Goal: Task Accomplishment & Management: Manage account settings

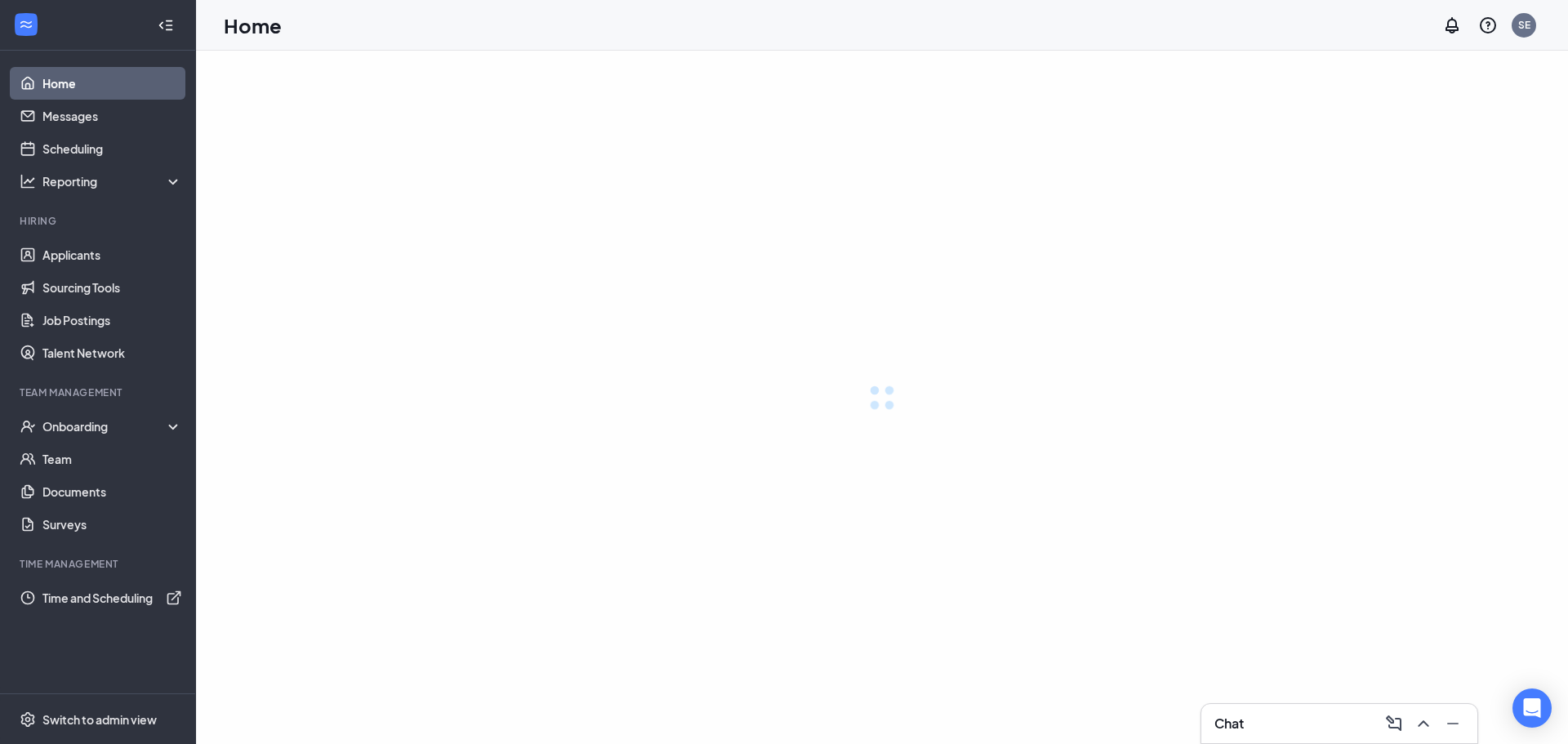
drag, startPoint x: 290, startPoint y: 125, endPoint x: 106, endPoint y: 255, distance: 225.3
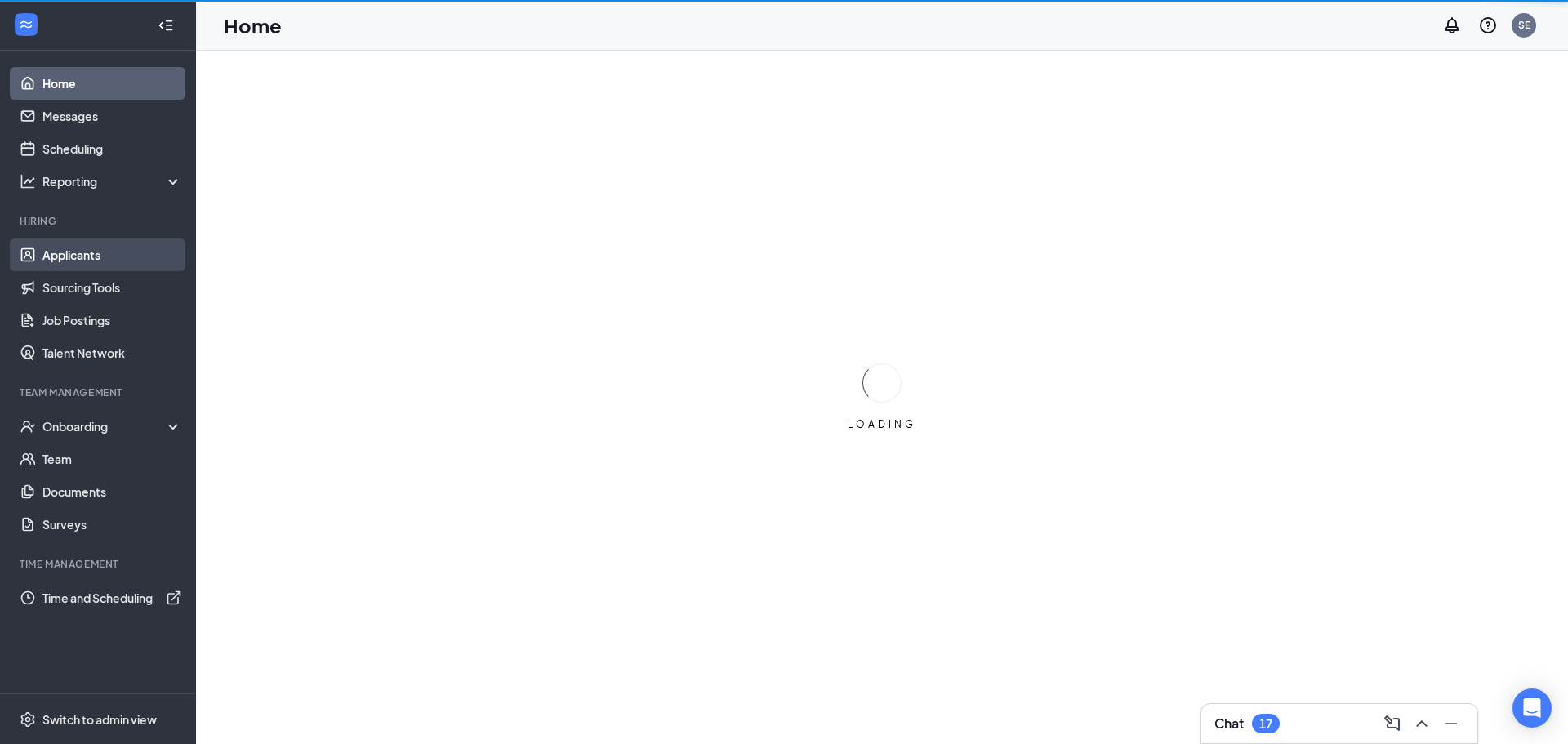
click at [107, 255] on link "Applicants" at bounding box center [112, 255] width 140 height 32
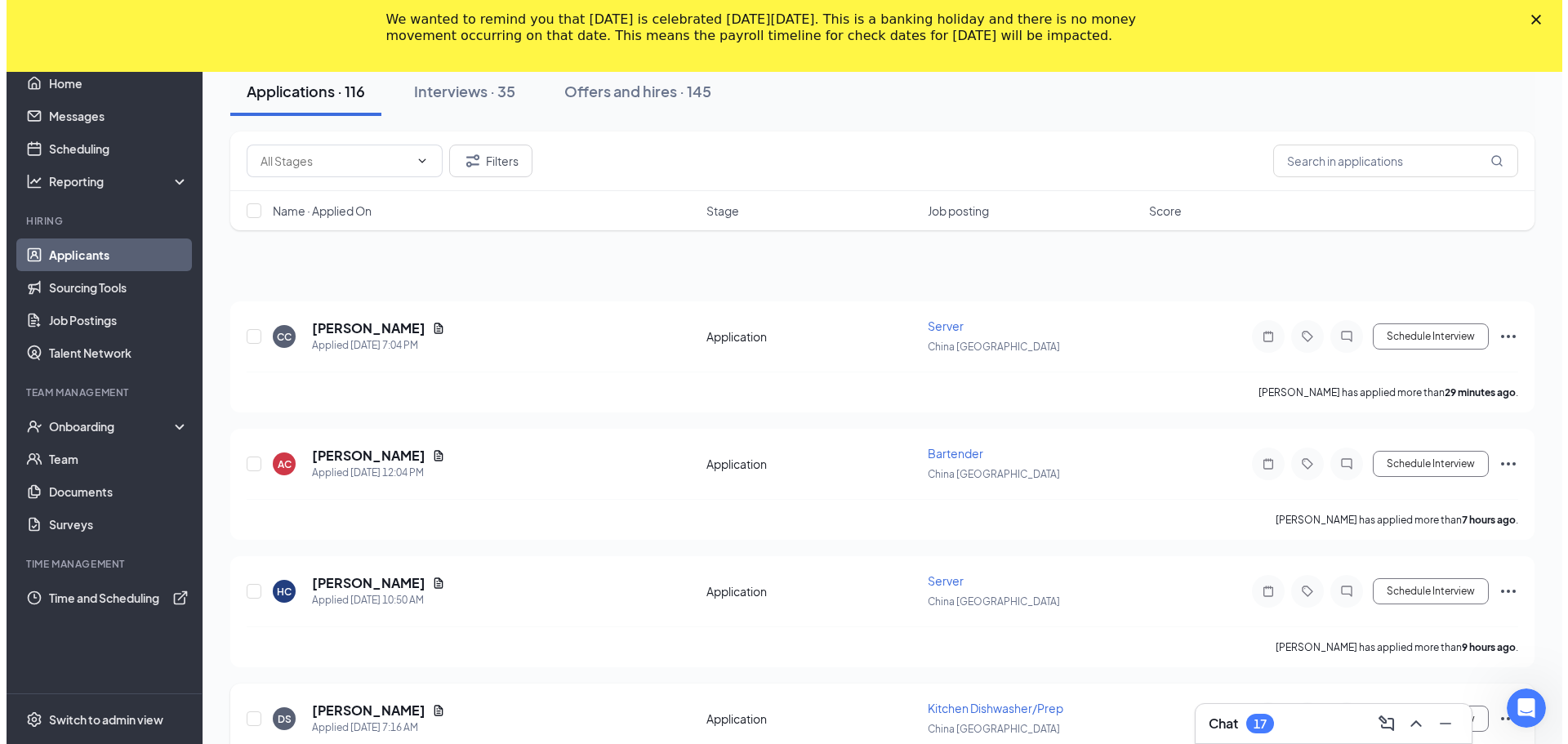
scroll to position [326, 0]
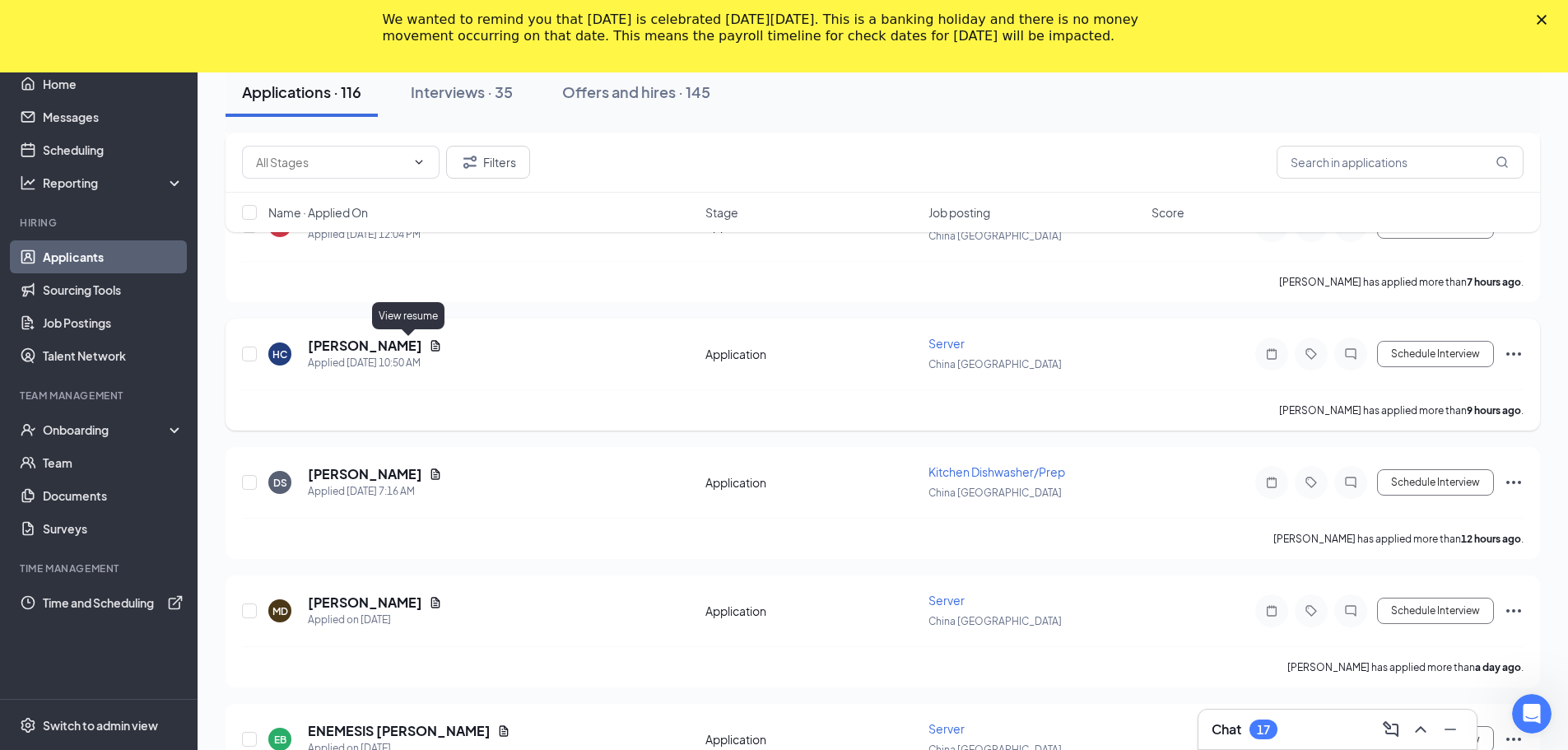
click at [429, 342] on icon "Document" at bounding box center [436, 345] width 14 height 14
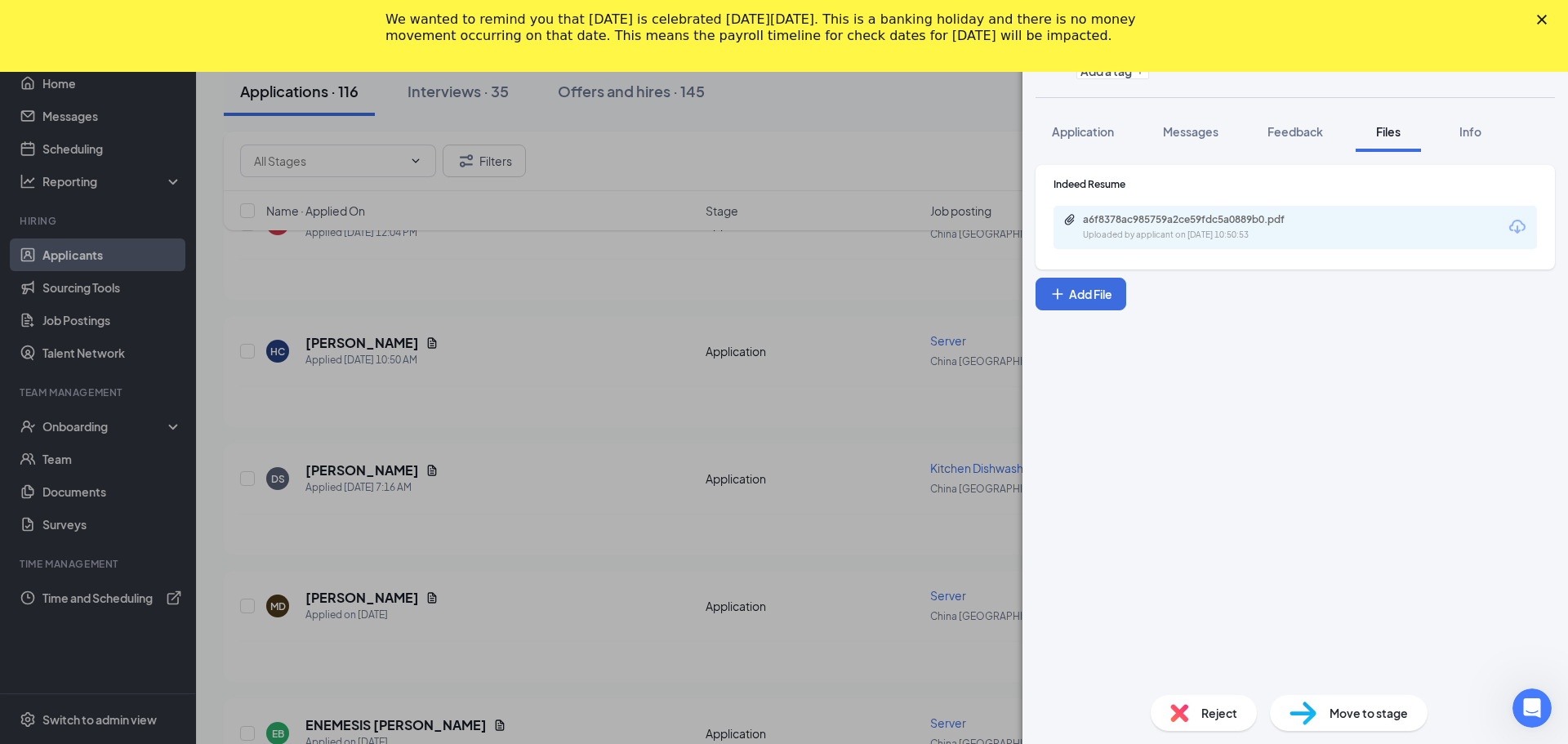
click at [1190, 231] on div "Uploaded by applicant on [DATE] 10:50:53" at bounding box center [1205, 235] width 245 height 13
click at [403, 471] on div "HC [PERSON_NAME] Server at [GEOGRAPHIC_DATA] West Add a tag Application Message…" at bounding box center [784, 372] width 1568 height 744
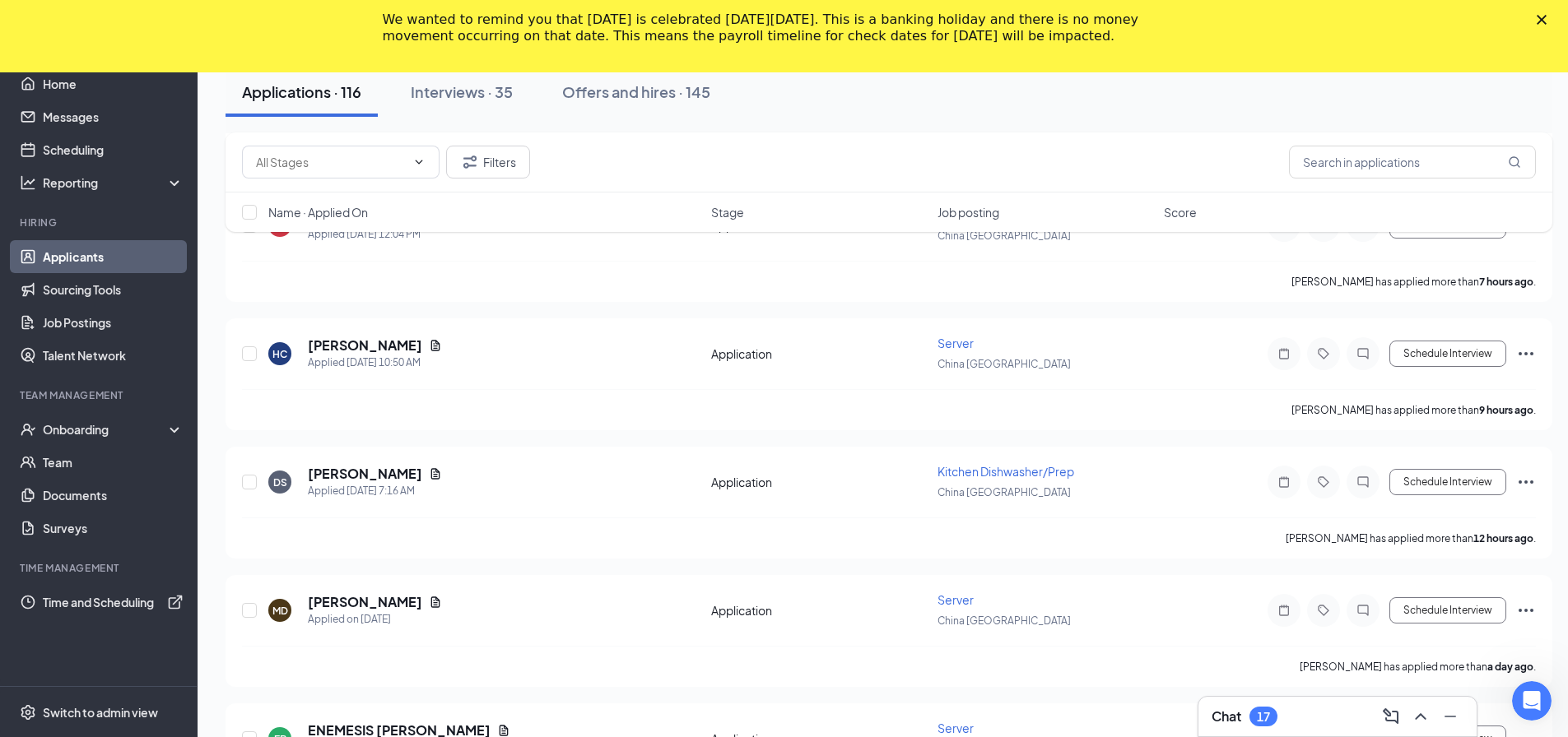
click at [429, 475] on icon "Document" at bounding box center [436, 473] width 14 height 14
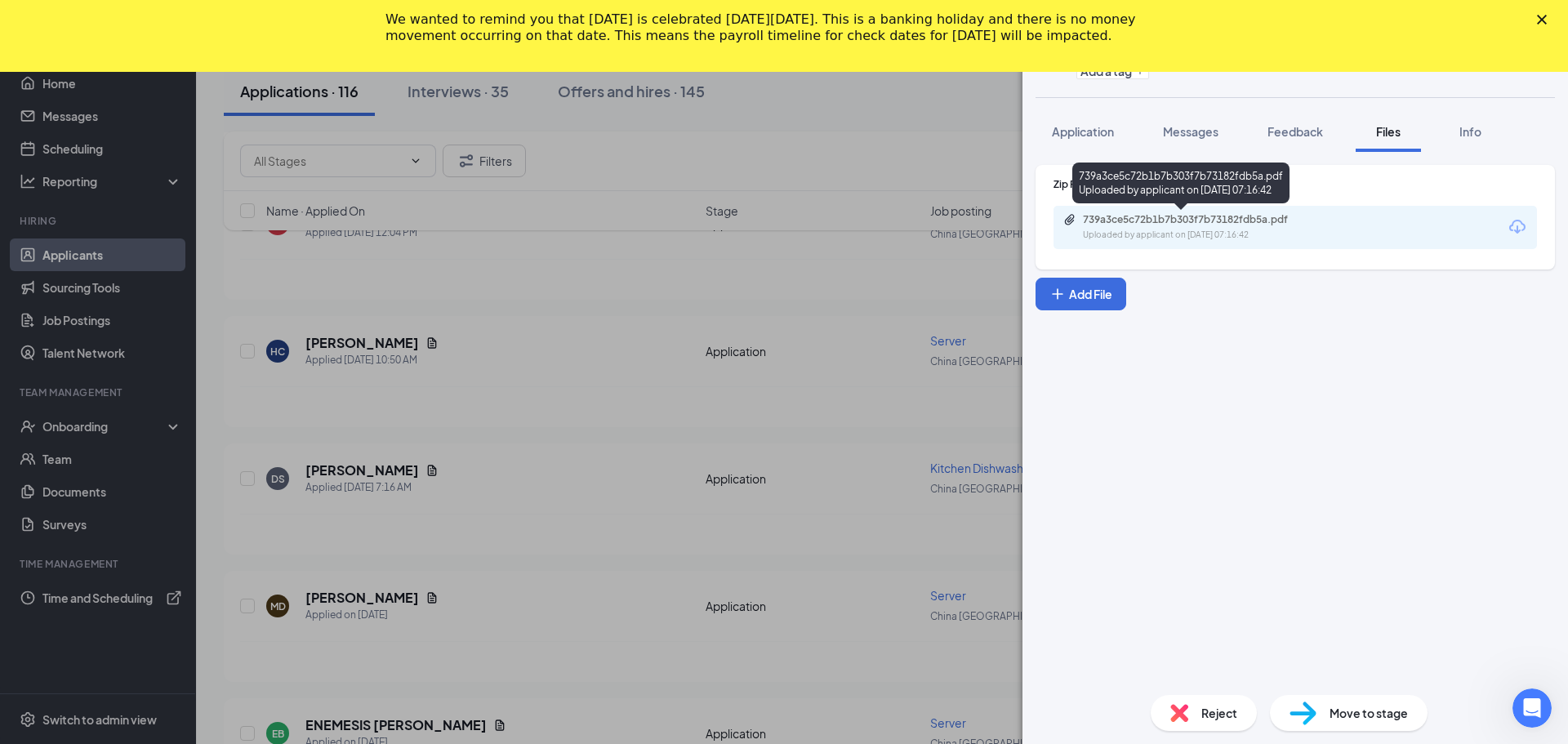
click at [1223, 220] on div "739a3ce5c72b1b7b303f7b73182fdb5a.pdf" at bounding box center [1197, 220] width 229 height 13
click at [435, 696] on div "DS [PERSON_NAME] Kitchen Dishwasher/Prep at [GEOGRAPHIC_DATA] West Add a tag Ap…" at bounding box center [784, 372] width 1568 height 744
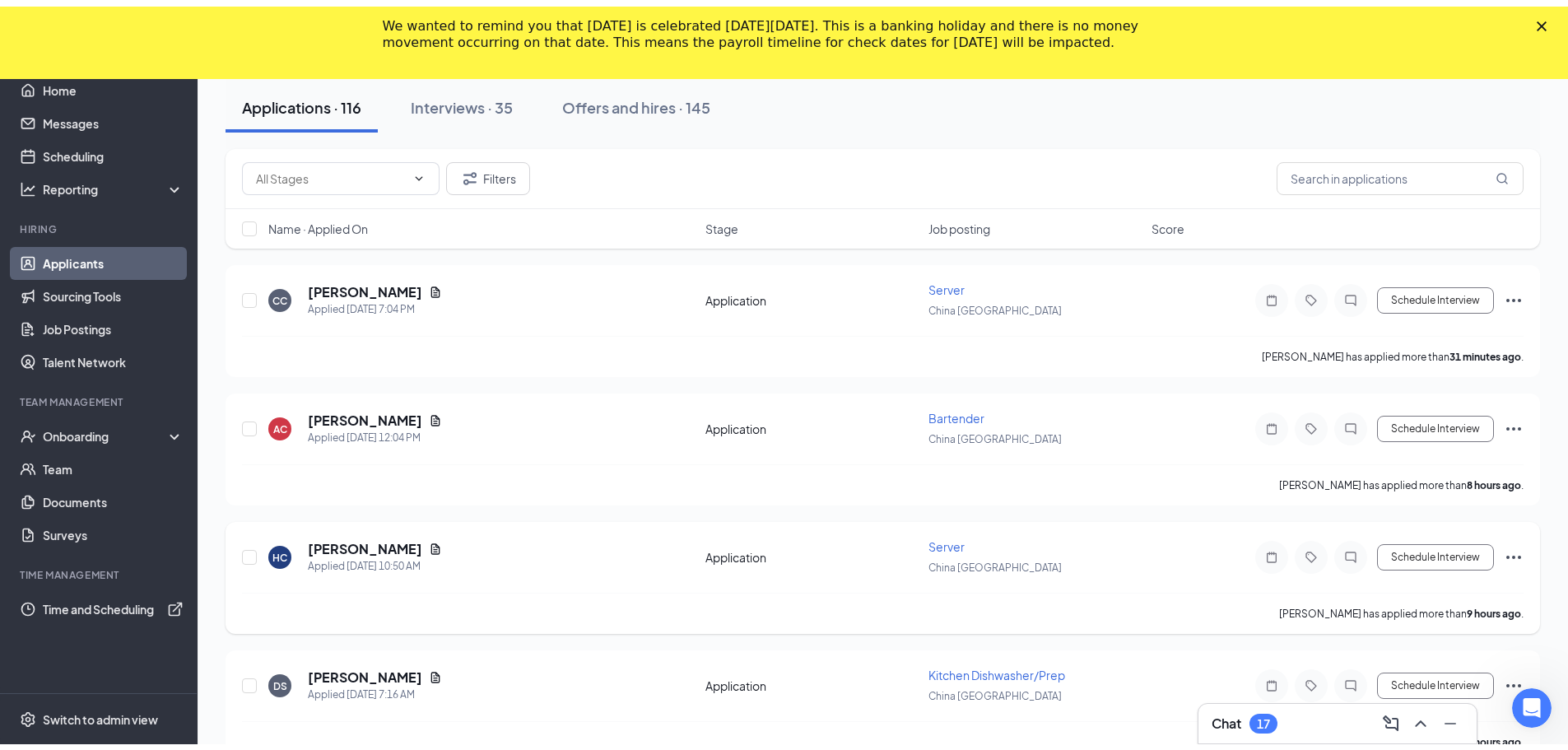
scroll to position [82, 0]
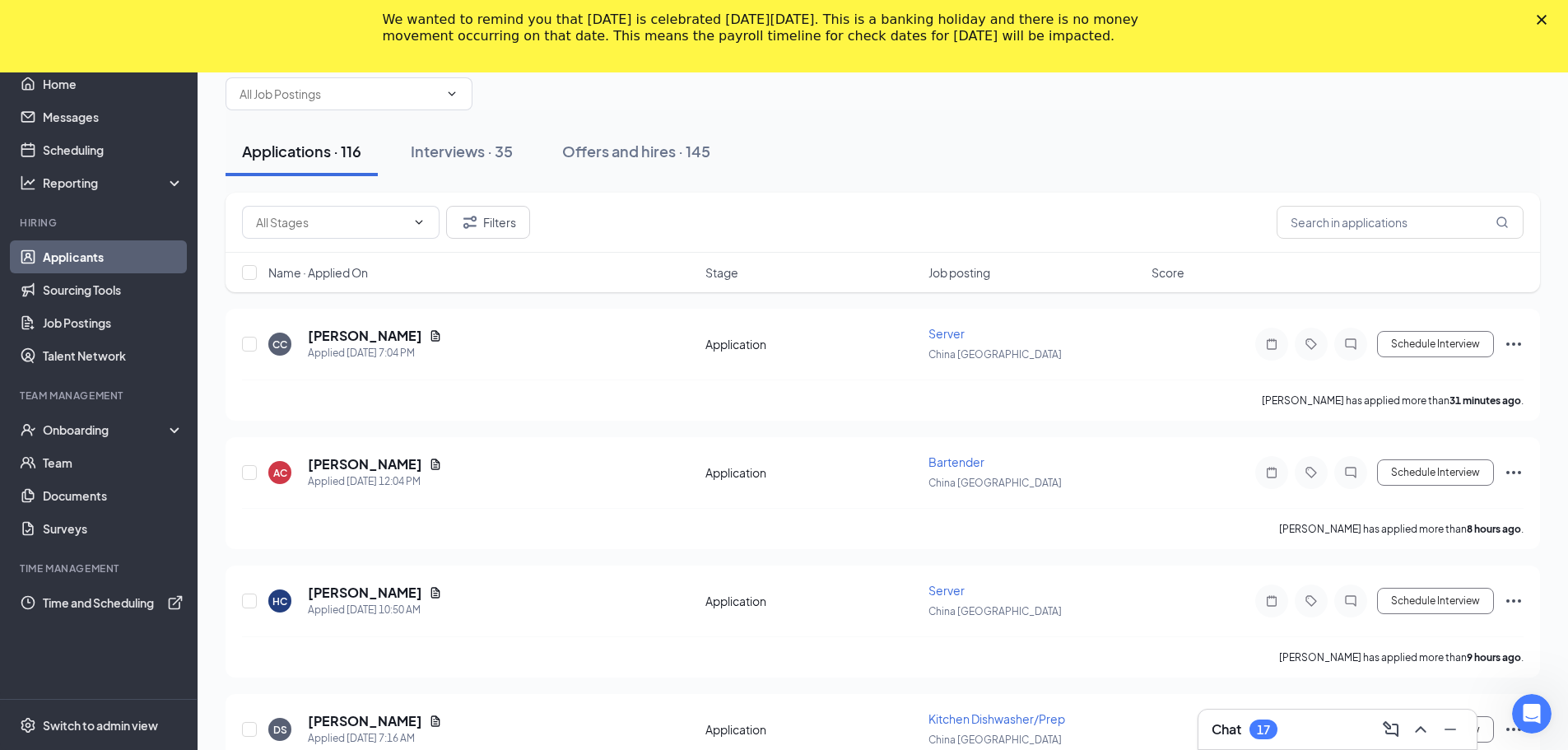
click at [1229, 728] on h3 "Chat" at bounding box center [1226, 729] width 30 height 18
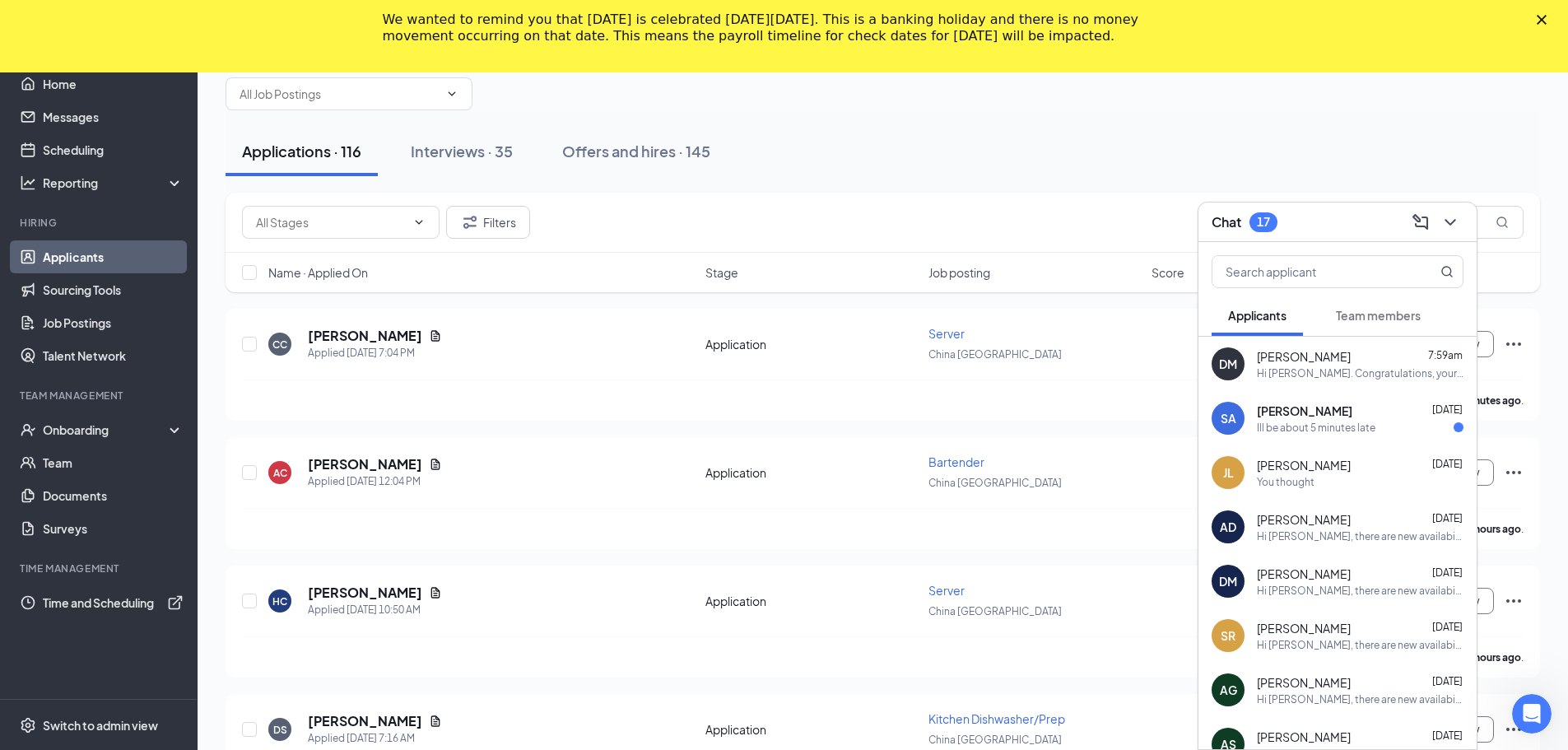
click at [1333, 218] on div "Chat 17" at bounding box center [1338, 221] width 252 height 25
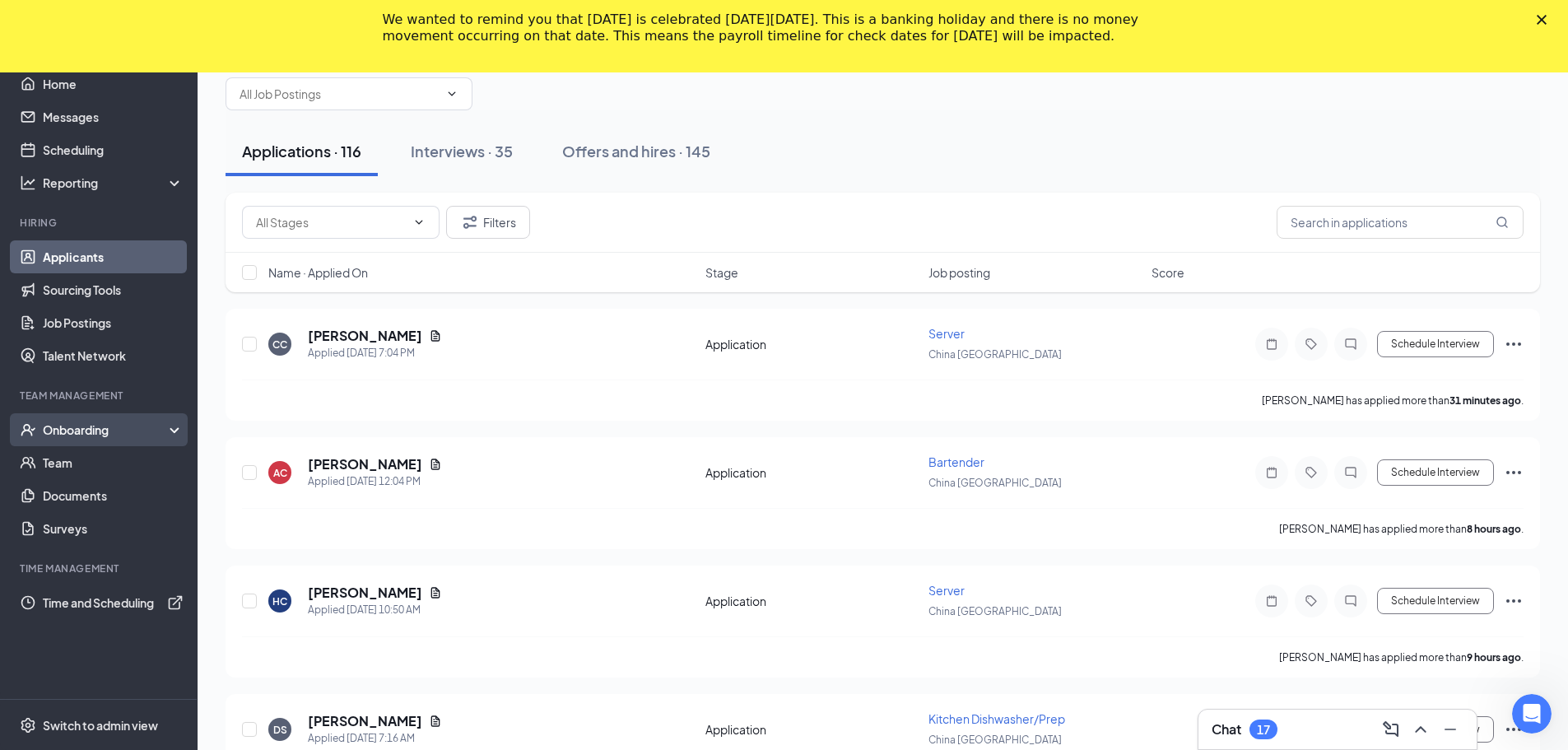
click at [116, 428] on div "Onboarding" at bounding box center [106, 429] width 127 height 16
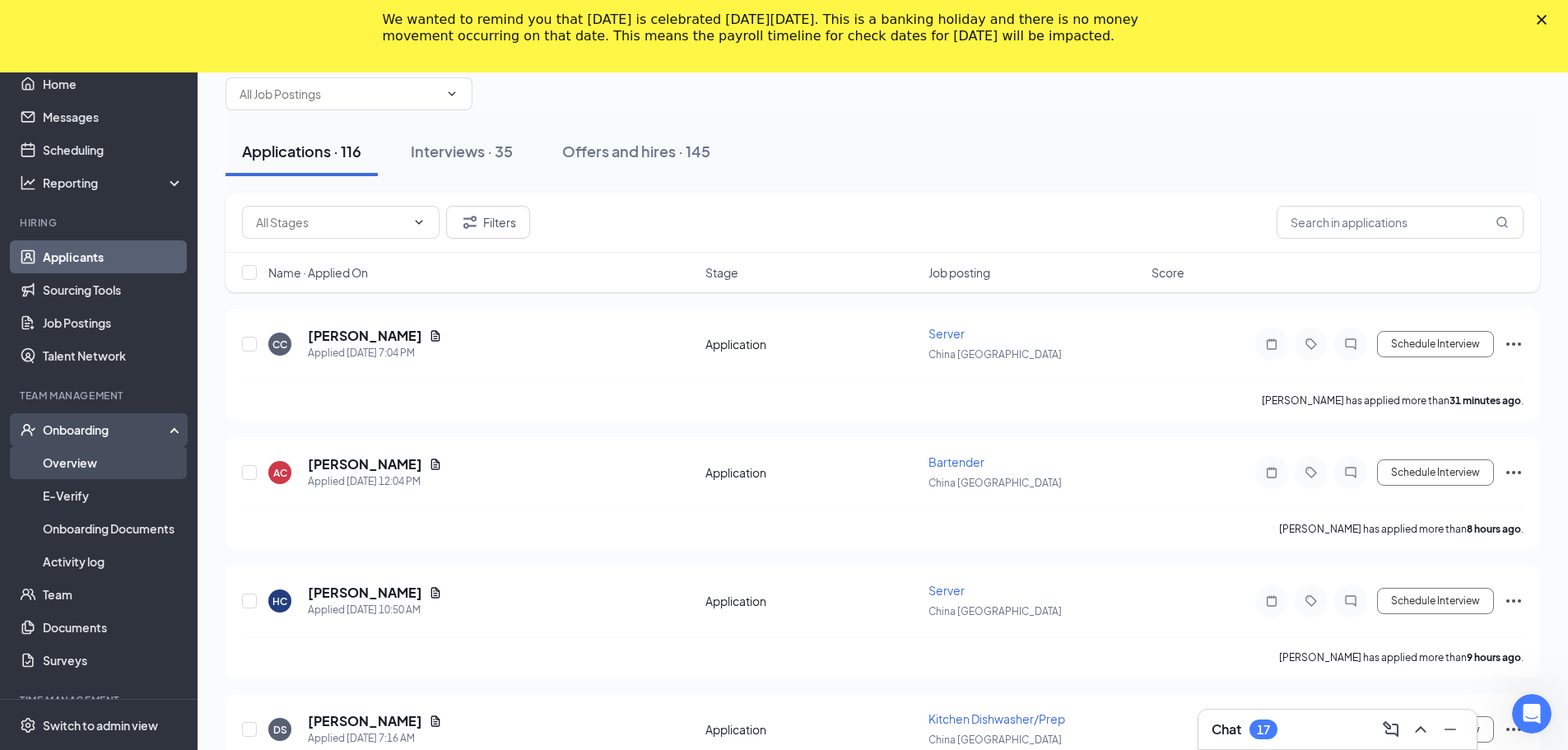
click at [136, 470] on link "Overview" at bounding box center [113, 463] width 141 height 33
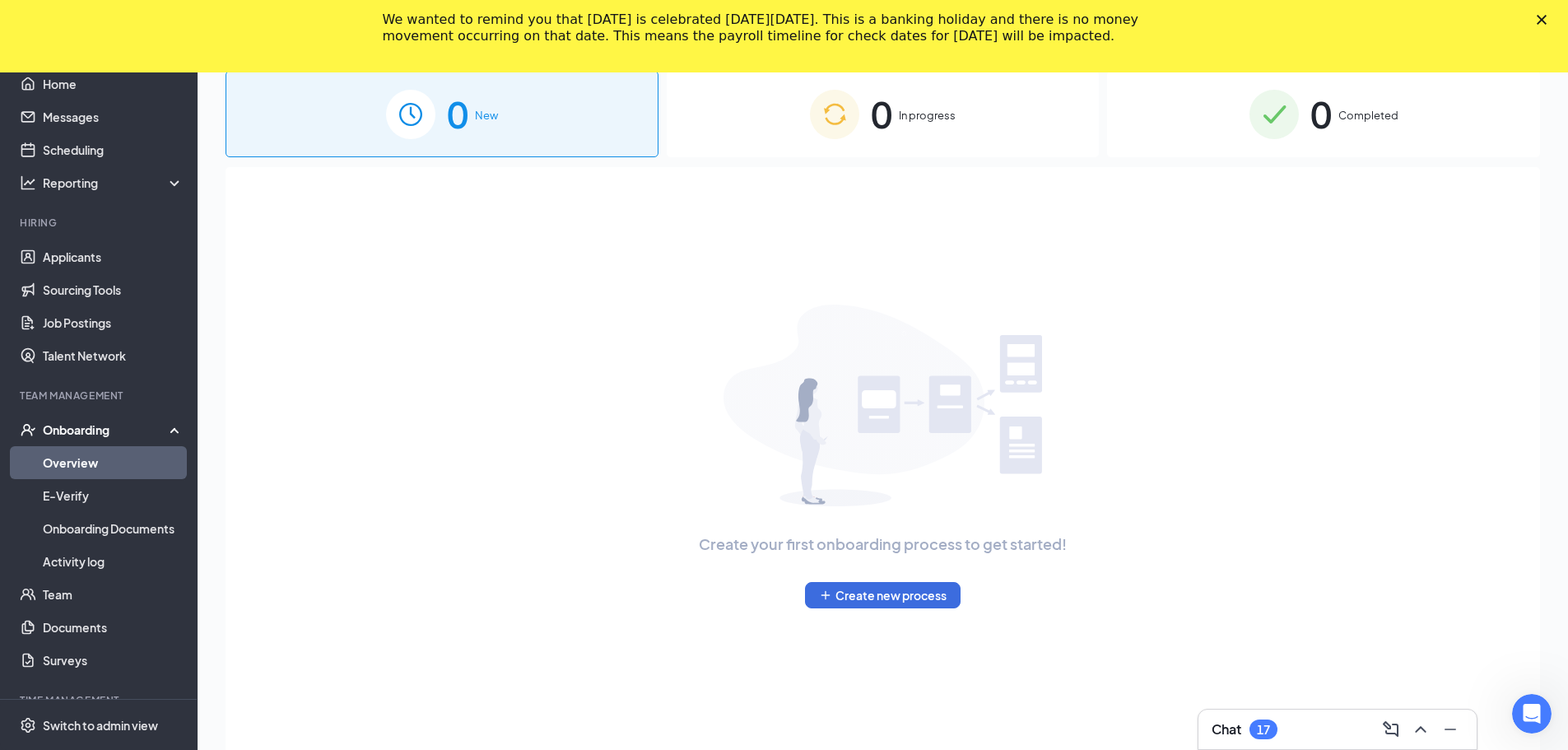
scroll to position [82, 0]
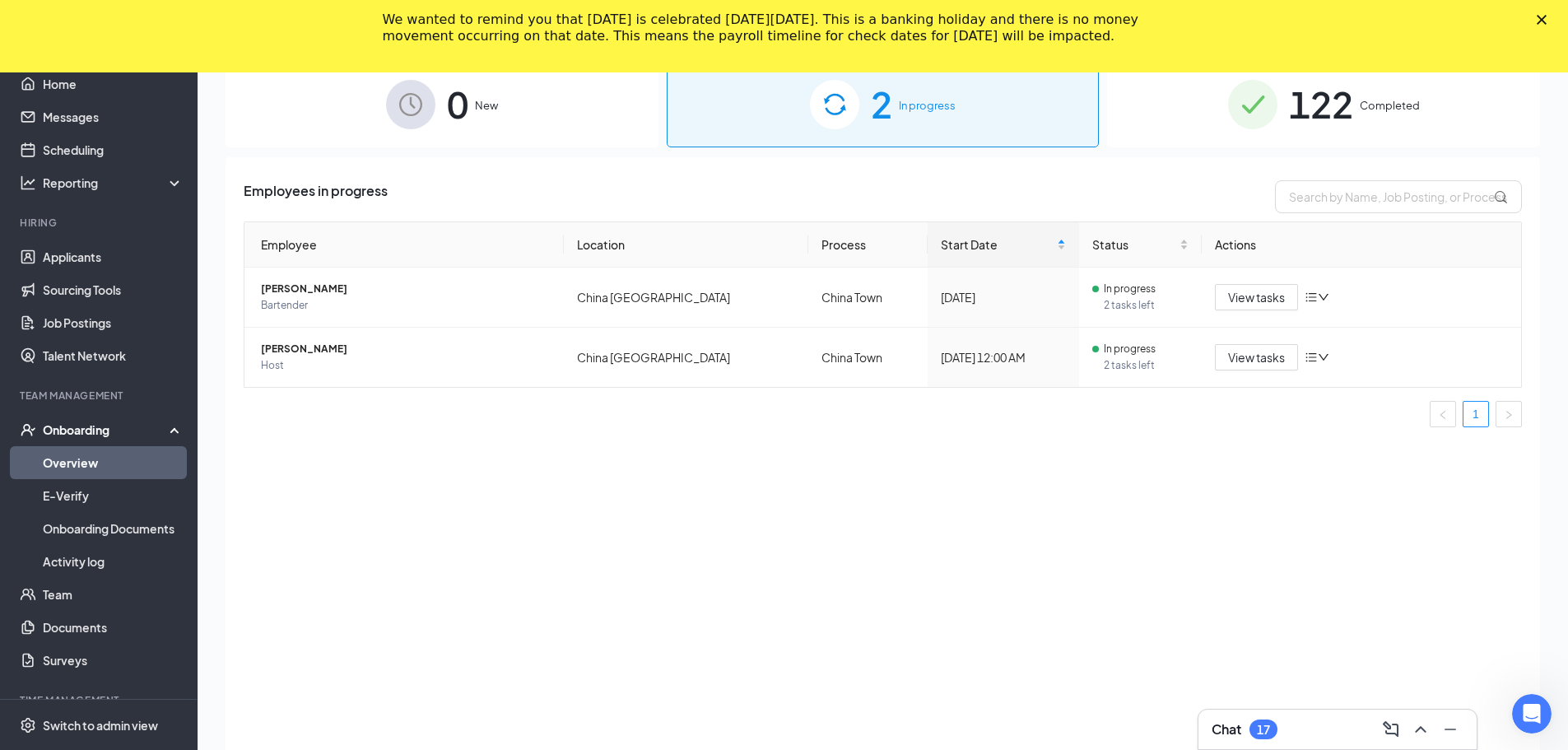
click at [1235, 722] on h3 "Chat" at bounding box center [1226, 729] width 30 height 18
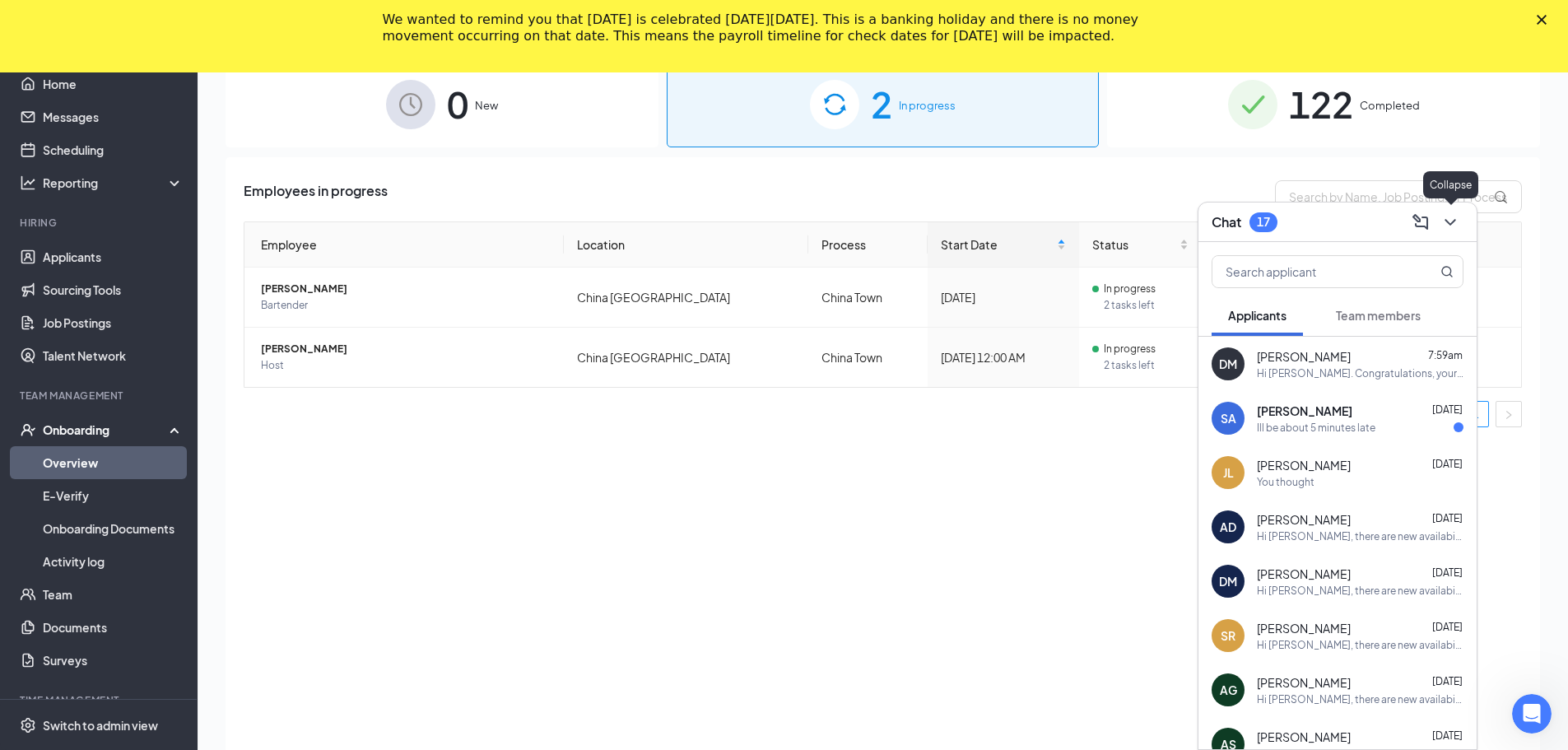
click at [1453, 219] on icon "ChevronDown" at bounding box center [1451, 222] width 20 height 20
